Goal: Transaction & Acquisition: Download file/media

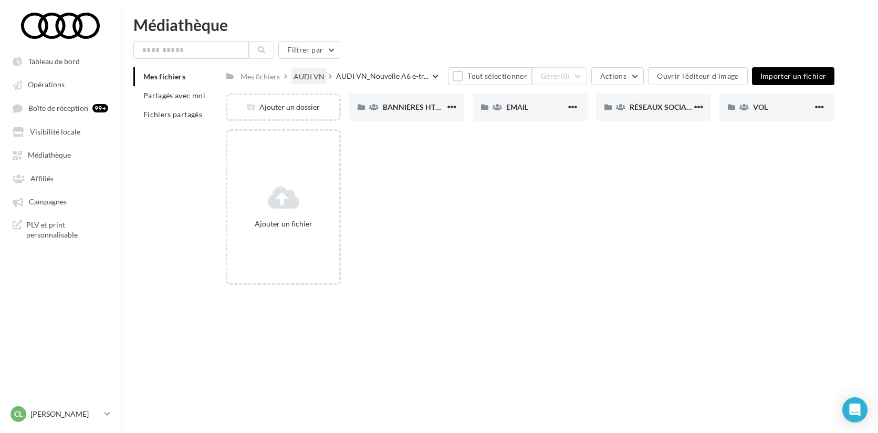
click at [310, 77] on div "AUDI VN" at bounding box center [308, 76] width 31 height 10
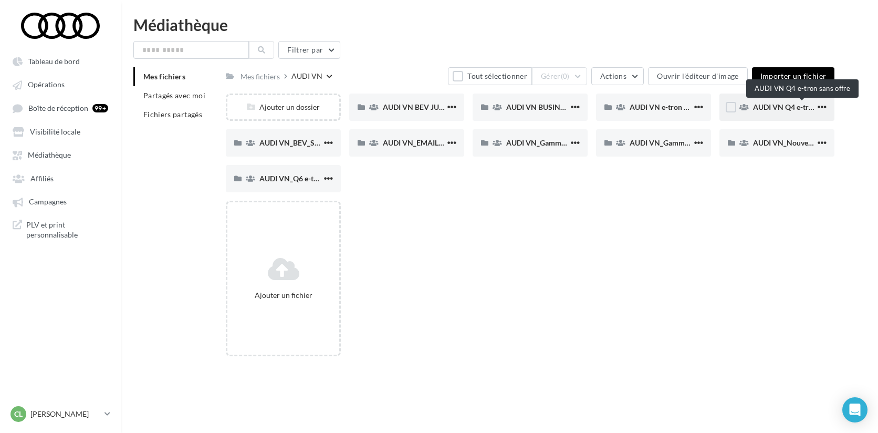
click at [769, 106] on span "AUDI VN Q4 e-tron sans offre" at bounding box center [802, 106] width 98 height 9
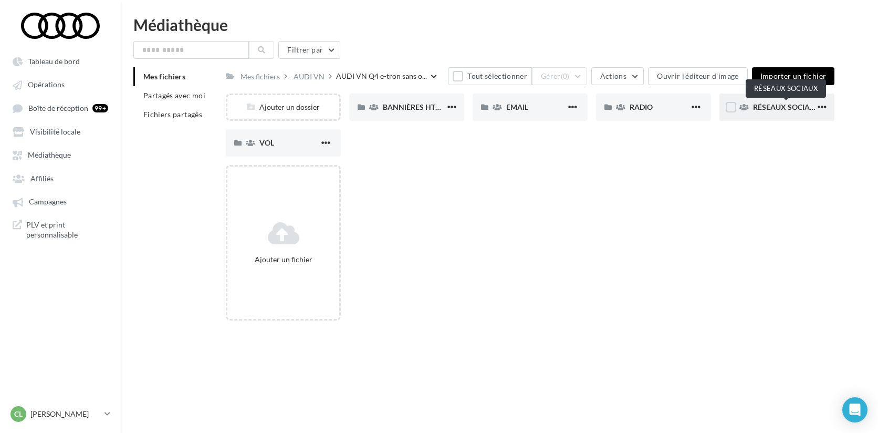
click at [790, 108] on span "RÉSEAUX SOCIAUX" at bounding box center [786, 106] width 67 height 9
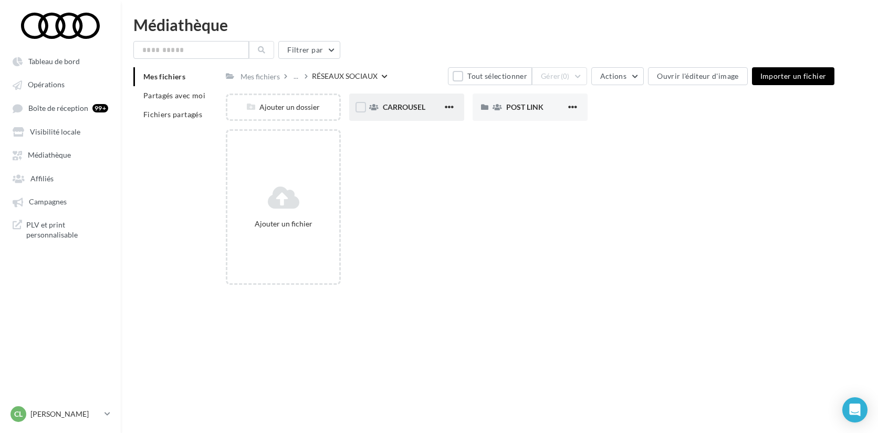
click at [422, 102] on div "CARROUSEL" at bounding box center [413, 107] width 60 height 10
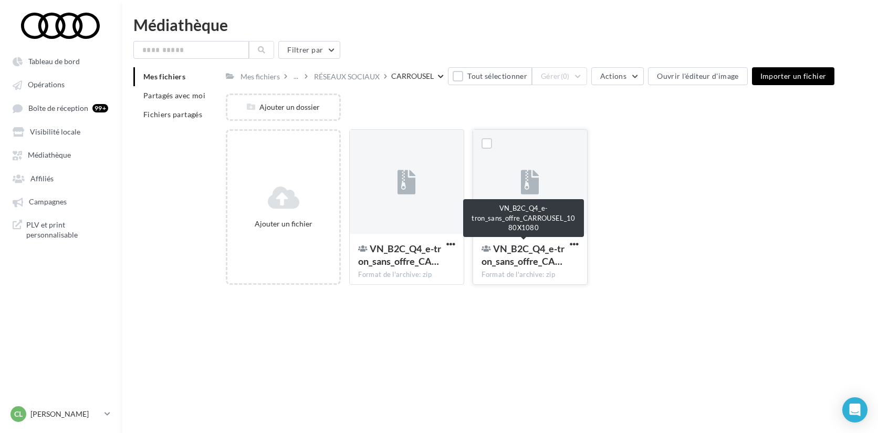
click at [552, 262] on span "VN_B2C_Q4_e-tron_sans_offre_CA…" at bounding box center [522, 255] width 83 height 24
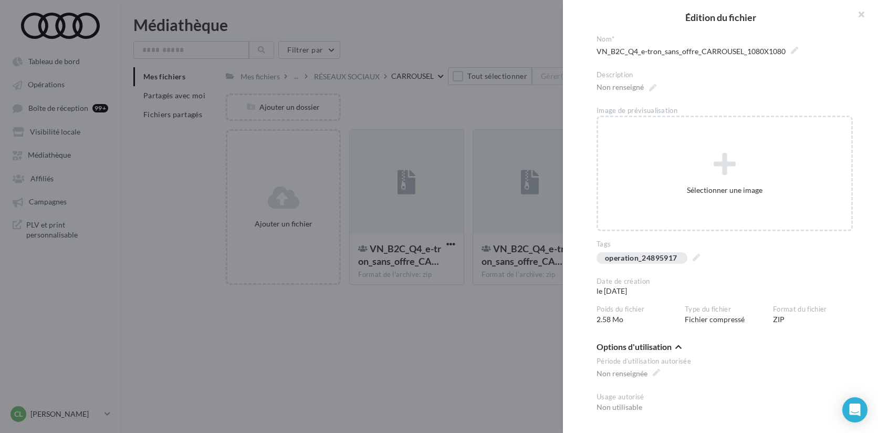
click at [473, 320] on div at bounding box center [439, 216] width 878 height 433
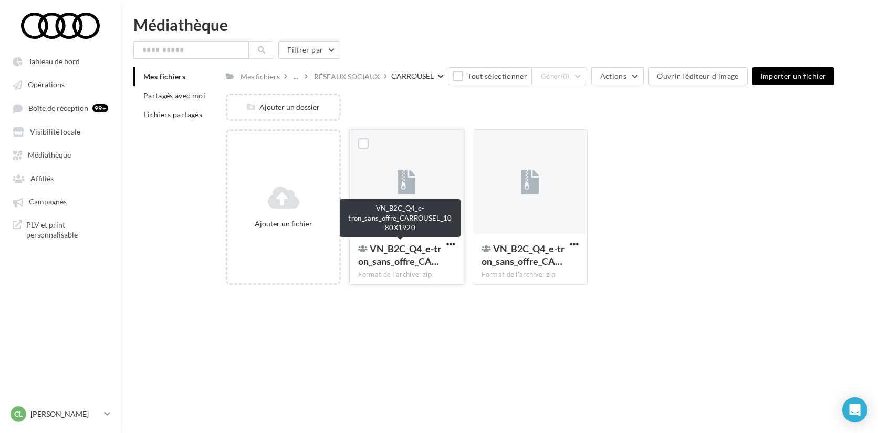
click at [375, 250] on span "VN_B2C_Q4_e-tron_sans_offre_CA…" at bounding box center [399, 255] width 83 height 24
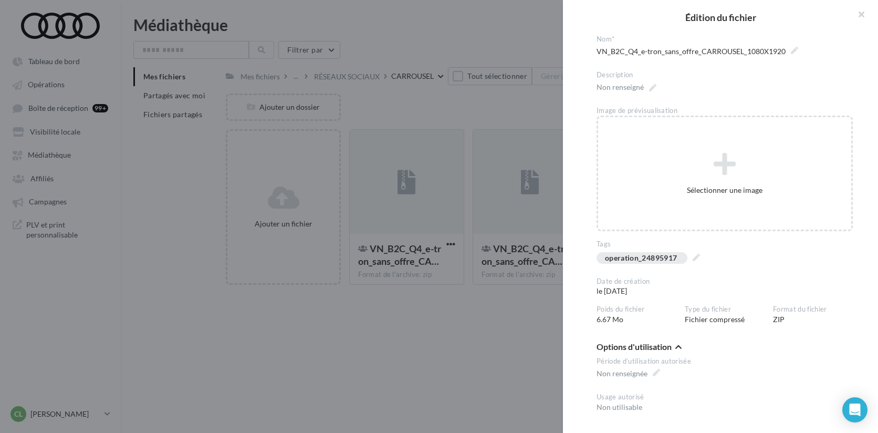
click at [413, 331] on div at bounding box center [439, 216] width 878 height 433
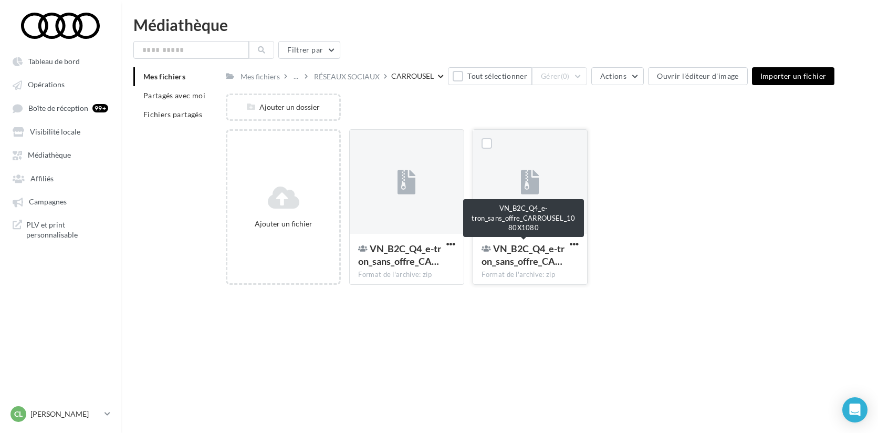
click at [516, 257] on span "VN_B2C_Q4_e-tron_sans_offre_CA…" at bounding box center [522, 255] width 83 height 24
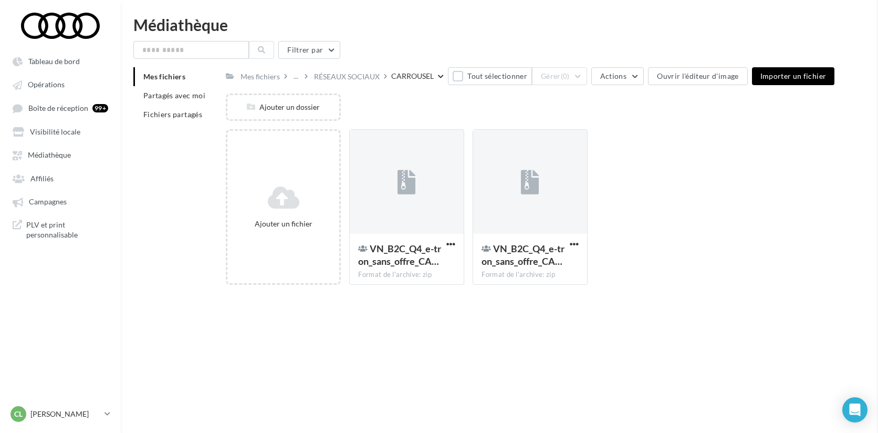
click at [226, 293] on div "**********" at bounding box center [530, 293] width 608 height 0
click at [373, 71] on div "RÉSEAUX SOCIAUX" at bounding box center [347, 75] width 70 height 15
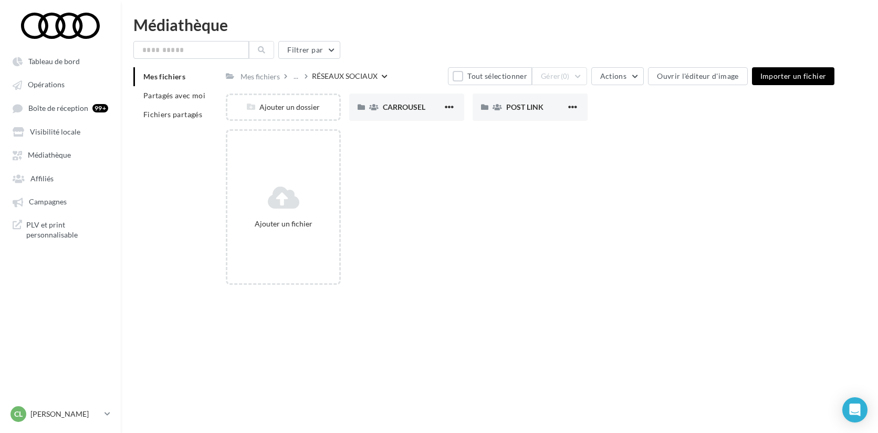
click at [353, 79] on div "RÉSEAUX SOCIAUX" at bounding box center [345, 76] width 66 height 10
click at [159, 180] on div "Mes fichiers Partagés avec moi Fichiers partagés Mes fichiers ... RÉSEAUX SOCIA…" at bounding box center [503, 180] width 740 height 226
click at [330, 77] on div "RÉSEAUX SOCIAUX" at bounding box center [345, 76] width 66 height 10
click at [288, 75] on div "Mes fichiers" at bounding box center [264, 75] width 53 height 15
click at [295, 76] on div "..." at bounding box center [295, 76] width 9 height 15
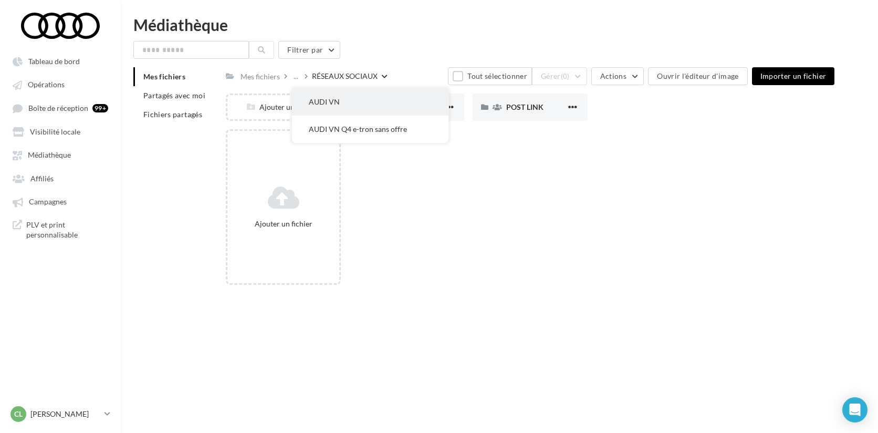
click at [327, 99] on button "AUDI VN" at bounding box center [370, 101] width 156 height 27
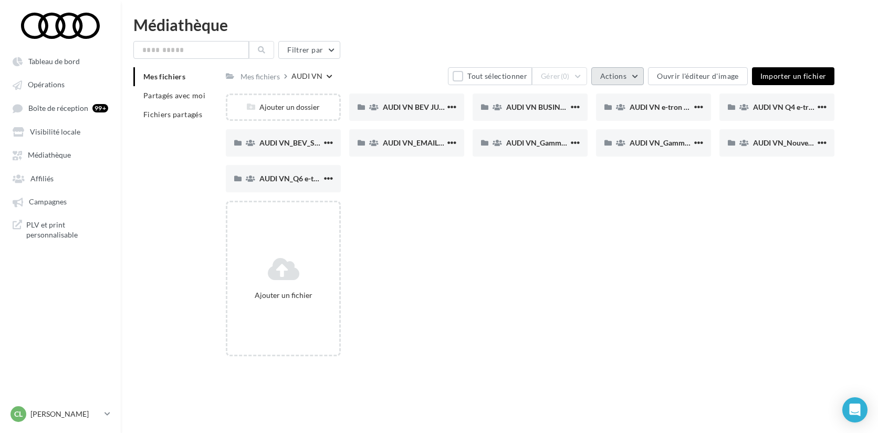
click at [633, 73] on button "Actions" at bounding box center [617, 76] width 52 height 18
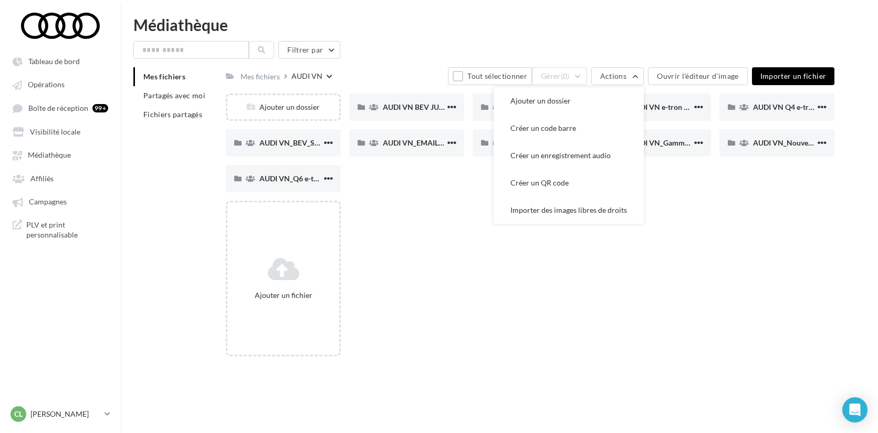
click at [626, 41] on div "Filtrer par" at bounding box center [499, 50] width 732 height 18
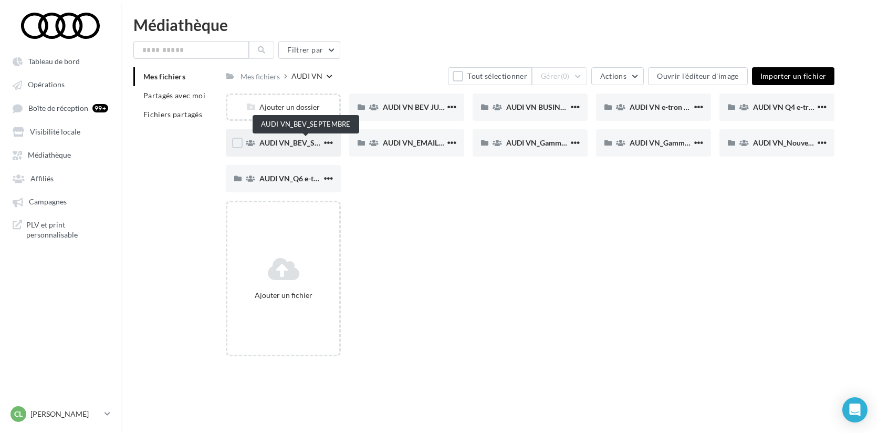
click at [300, 142] on span "AUDI VN_BEV_SEPTEMBRE" at bounding box center [305, 142] width 93 height 9
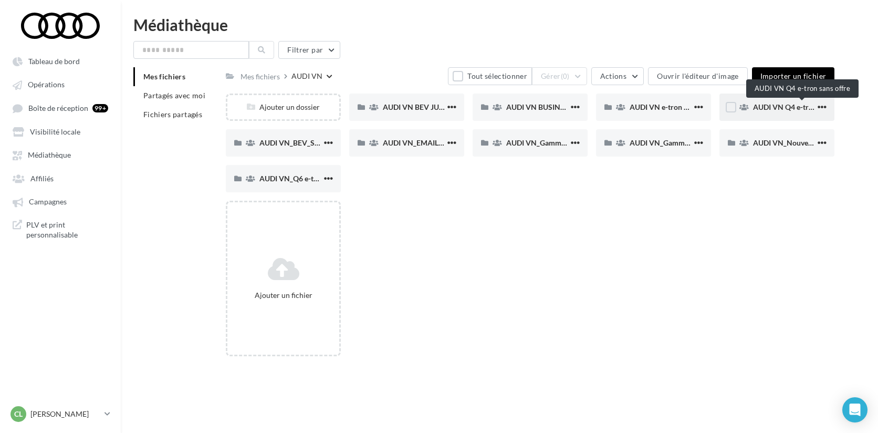
click at [783, 106] on span "AUDI VN Q4 e-tron sans offre" at bounding box center [802, 106] width 98 height 9
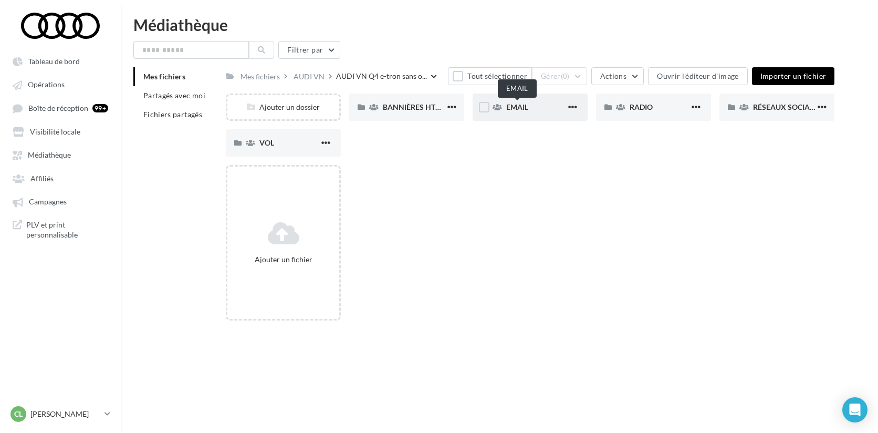
click at [521, 105] on span "EMAIL" at bounding box center [517, 106] width 22 height 9
click at [416, 104] on span "BANNIÈRES HTML" at bounding box center [414, 106] width 63 height 9
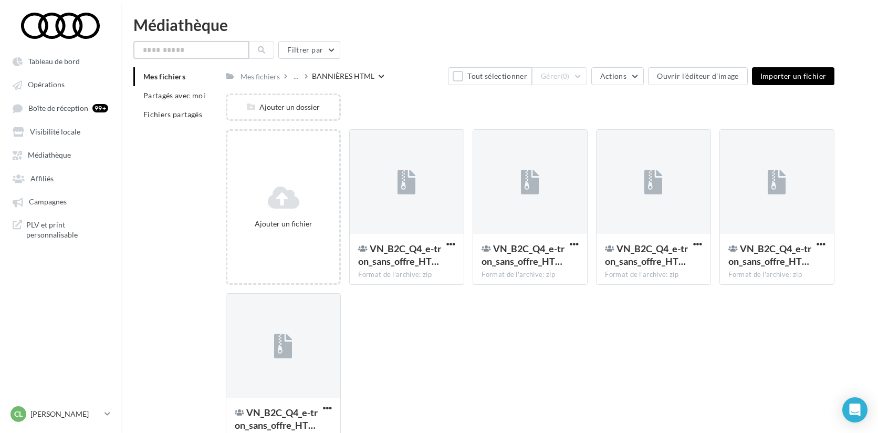
click at [181, 51] on input "text" at bounding box center [190, 50] width 115 height 18
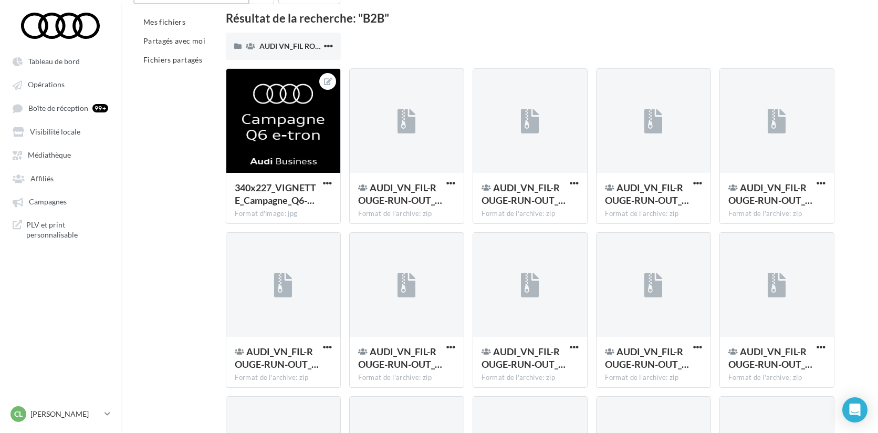
scroll to position [72, 0]
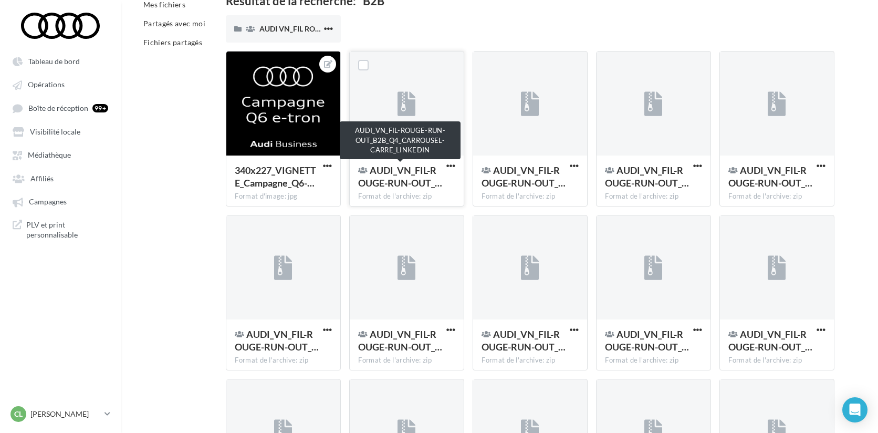
type input "***"
click at [397, 177] on span "AUDI_VN_FIL-ROUGE-RUN-OUT_…" at bounding box center [400, 176] width 84 height 24
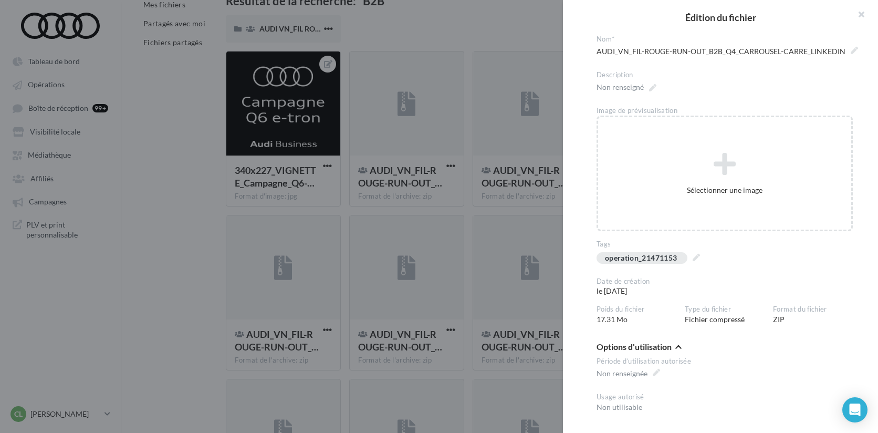
scroll to position [12, 0]
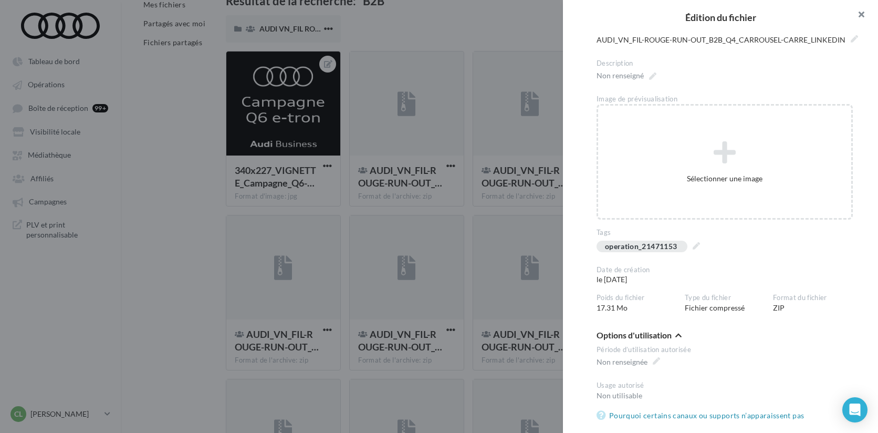
click at [857, 14] on button "button" at bounding box center [857, 15] width 42 height 31
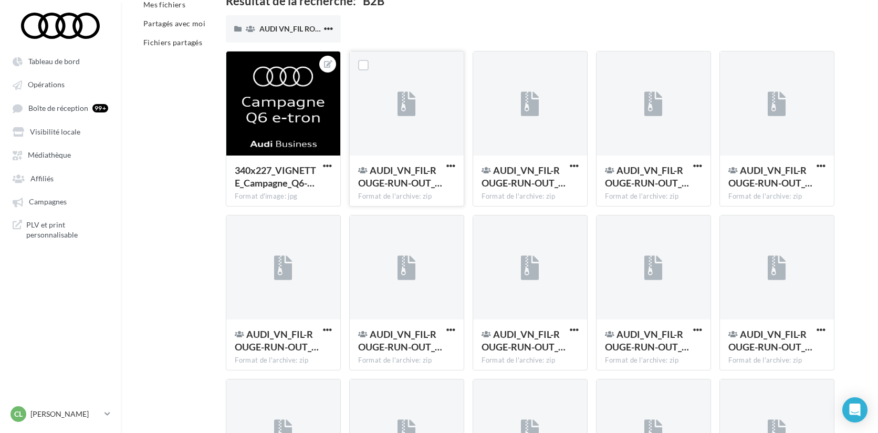
click at [456, 169] on button "button" at bounding box center [450, 166] width 13 height 10
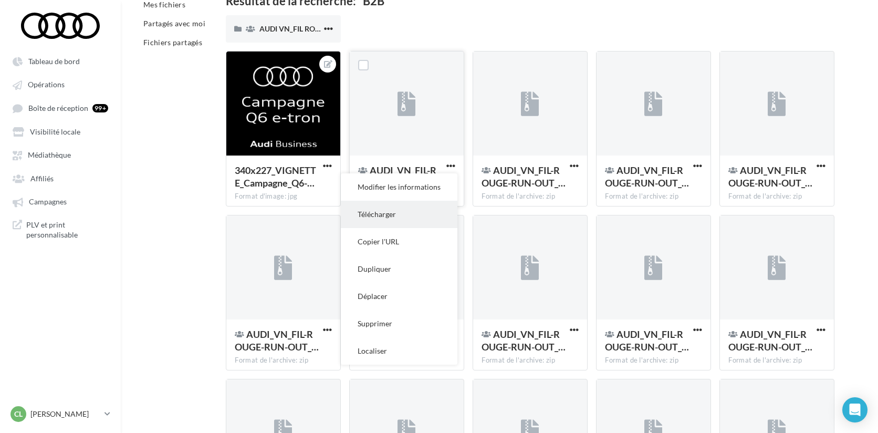
click at [432, 222] on button "Télécharger" at bounding box center [399, 214] width 117 height 27
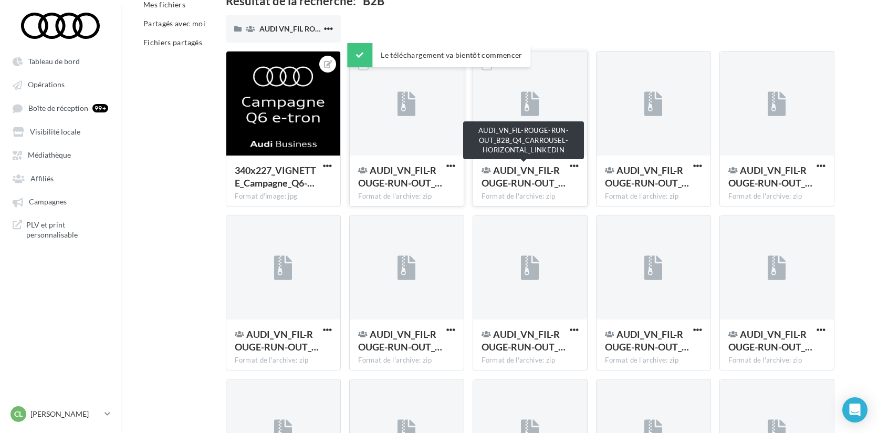
click at [548, 176] on div "AUDI_VN_FIL-ROUGE-RUN-OUT_…" at bounding box center [523, 176] width 85 height 25
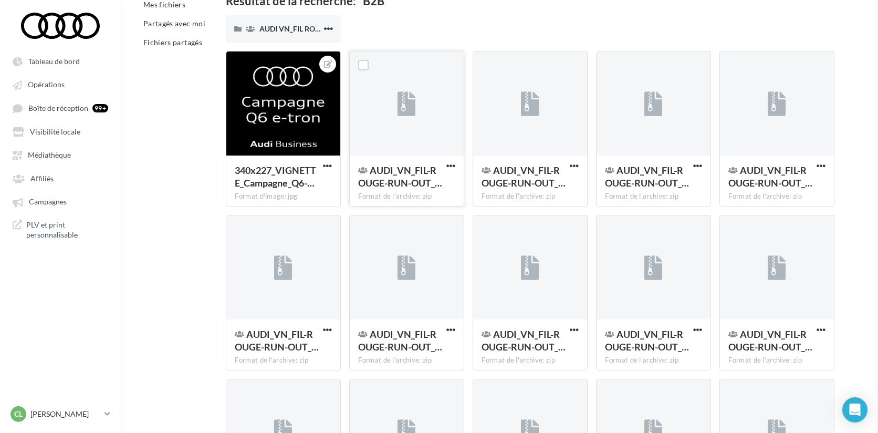
click at [574, 164] on span "button" at bounding box center [574, 165] width 9 height 9
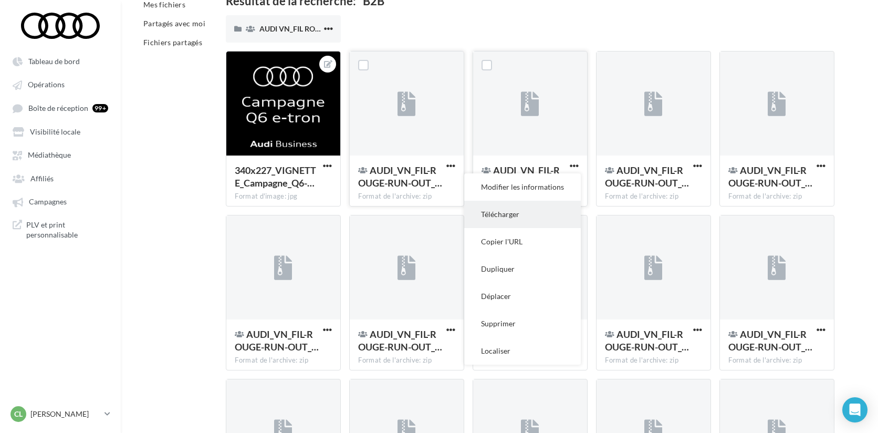
click at [561, 209] on button "Télécharger" at bounding box center [522, 214] width 117 height 27
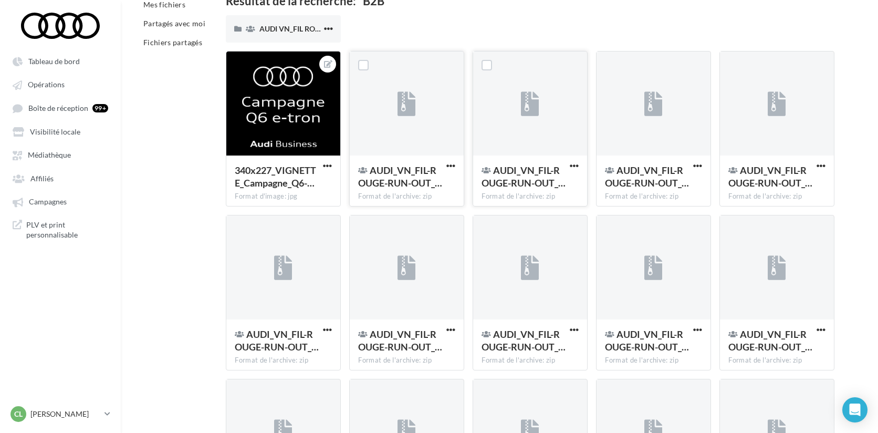
click at [875, 151] on div "Médiathèque Médiathèque Statistiques *** Filtrer par Réinitialiser Mes fichiers…" at bounding box center [499, 325] width 757 height 761
click at [701, 166] on span "button" at bounding box center [697, 165] width 9 height 9
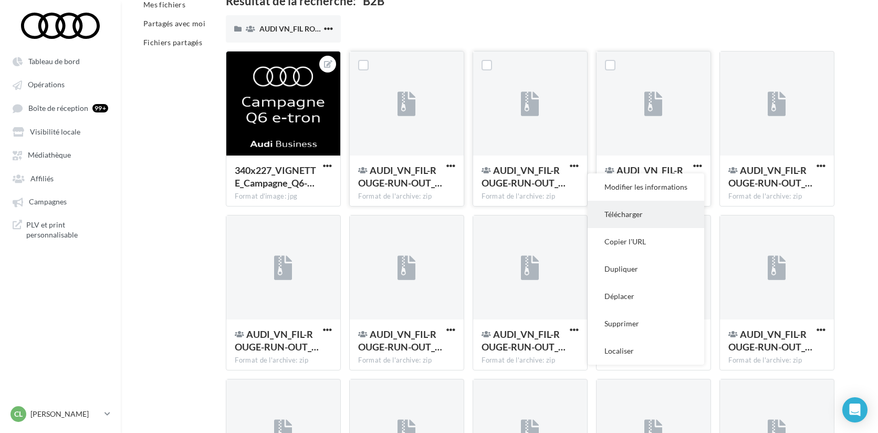
click at [674, 218] on button "Télécharger" at bounding box center [645, 214] width 117 height 27
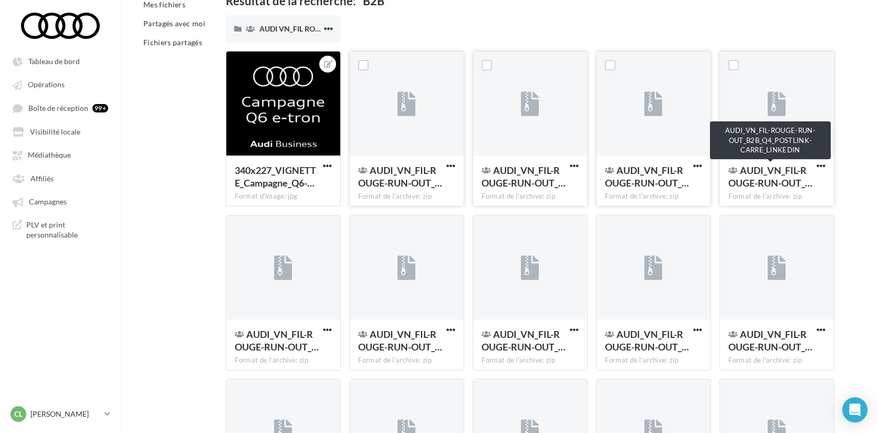
click at [744, 176] on span "AUDI_VN_FIL-ROUGE-RUN-OUT_…" at bounding box center [770, 176] width 84 height 24
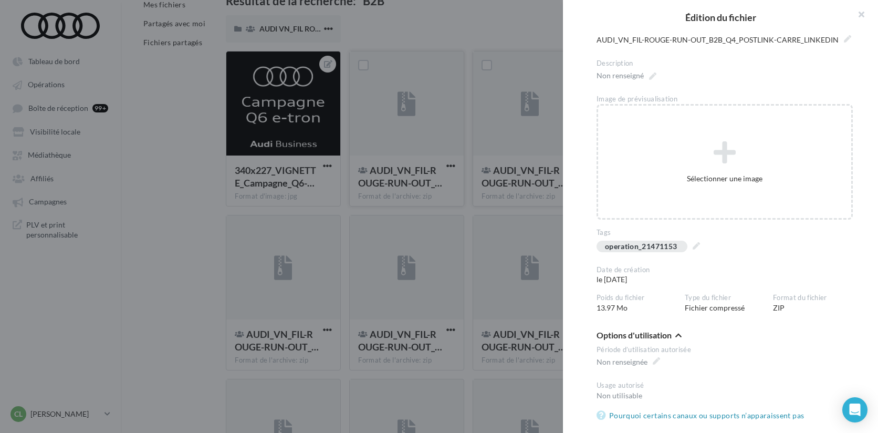
click at [556, 216] on div at bounding box center [439, 216] width 878 height 433
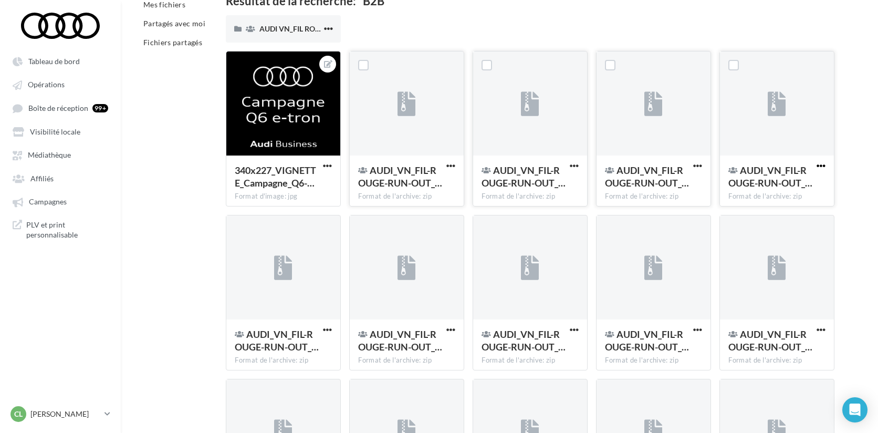
click at [821, 166] on span "button" at bounding box center [820, 165] width 9 height 9
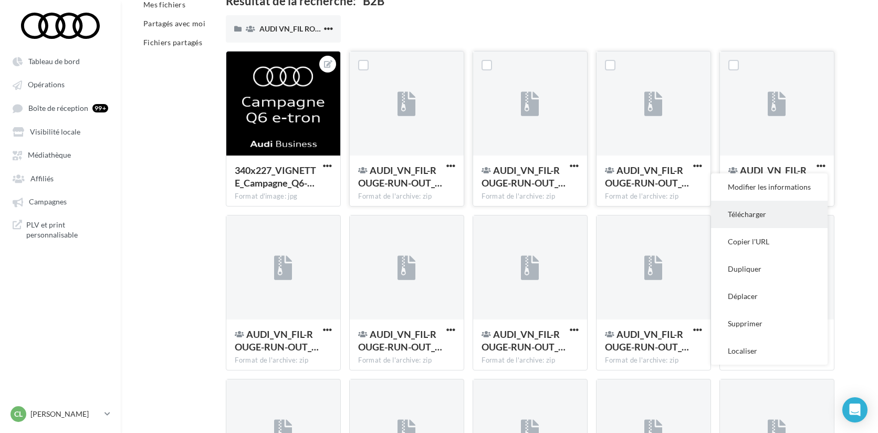
click at [815, 209] on button "Télécharger" at bounding box center [769, 214] width 117 height 27
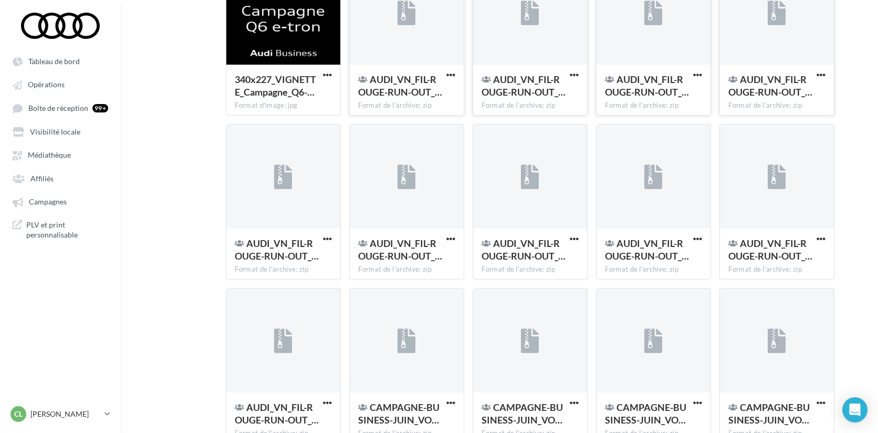
scroll to position [0, 0]
